Goal: Communication & Community: Answer question/provide support

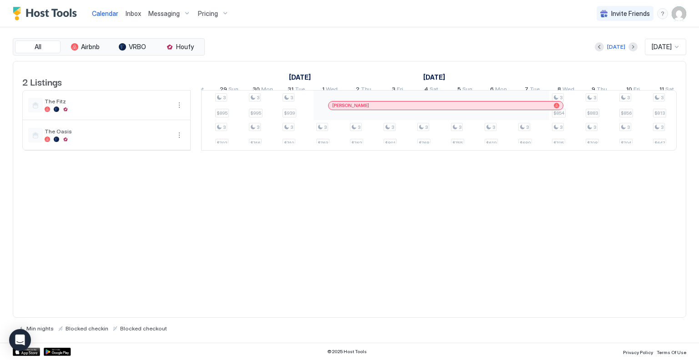
click at [380, 108] on div "[PERSON_NAME]" at bounding box center [441, 105] width 218 height 6
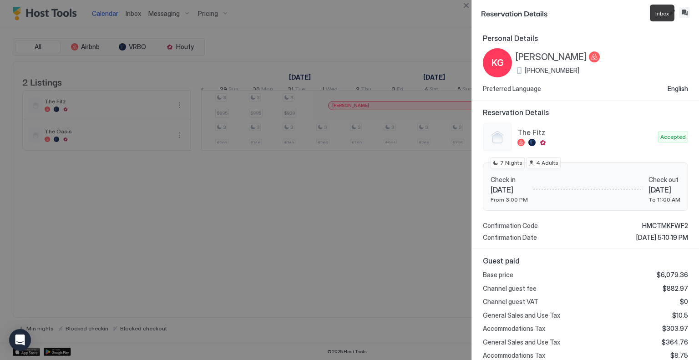
click at [687, 11] on button "Inbox" at bounding box center [684, 12] width 11 height 11
type textarea "*"
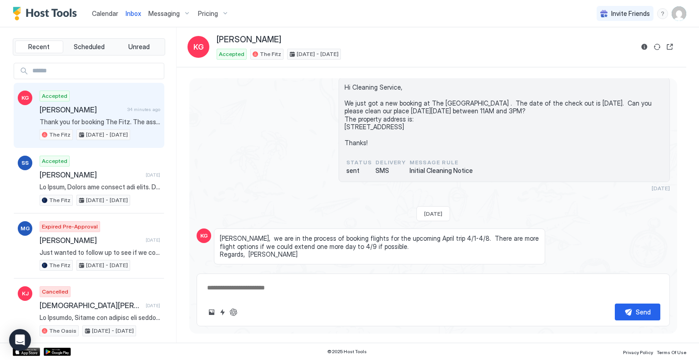
click at [272, 287] on textarea at bounding box center [433, 287] width 454 height 17
type textarea "*"
type textarea "**********"
click at [636, 307] on div "Send" at bounding box center [643, 312] width 15 height 10
